Goal: Manage account settings

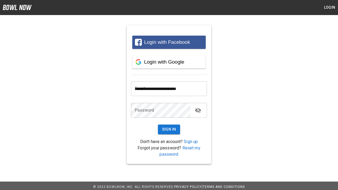
type input "**********"
click at [169, 130] on button "Sign In" at bounding box center [169, 130] width 22 height 10
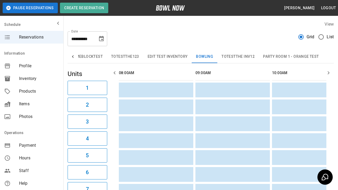
type input "**********"
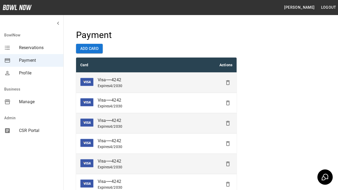
click at [228, 83] on icon "Delete" at bounding box center [228, 83] width 6 height 6
click at [228, 103] on icon "Delete" at bounding box center [228, 103] width 6 height 6
click at [228, 123] on icon "Delete" at bounding box center [228, 123] width 6 height 6
click at [228, 144] on icon "Delete" at bounding box center [228, 144] width 6 height 6
click at [228, 164] on icon "Delete" at bounding box center [228, 164] width 6 height 6
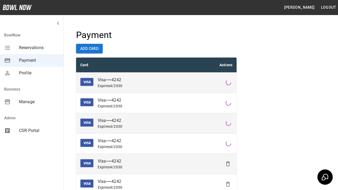
click at [228, 184] on icon "Delete" at bounding box center [228, 184] width 6 height 6
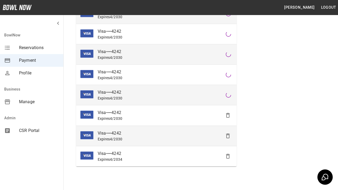
click at [228, 116] on icon "Delete" at bounding box center [228, 115] width 6 height 6
click at [228, 136] on icon "Delete" at bounding box center [228, 136] width 6 height 6
click at [228, 156] on icon "Delete" at bounding box center [228, 156] width 6 height 6
